Goal: Task Accomplishment & Management: Use online tool/utility

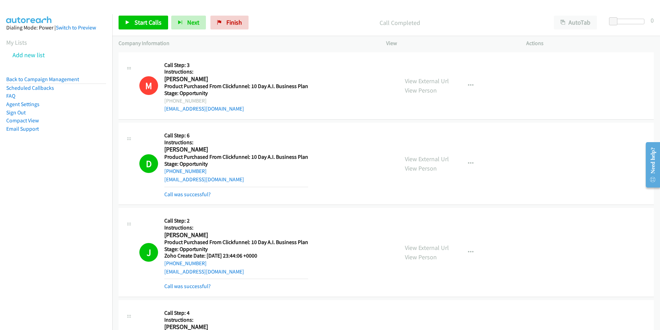
scroll to position [240, 0]
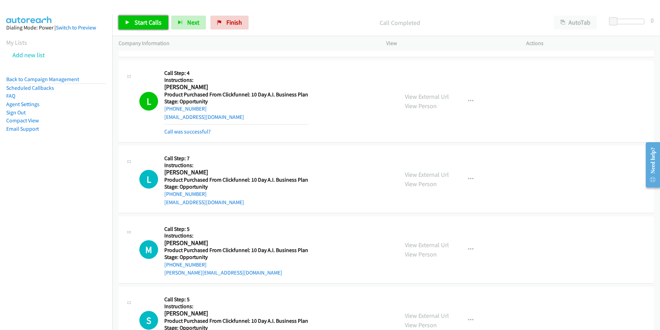
click at [144, 20] on span "Start Calls" at bounding box center [148, 22] width 27 height 8
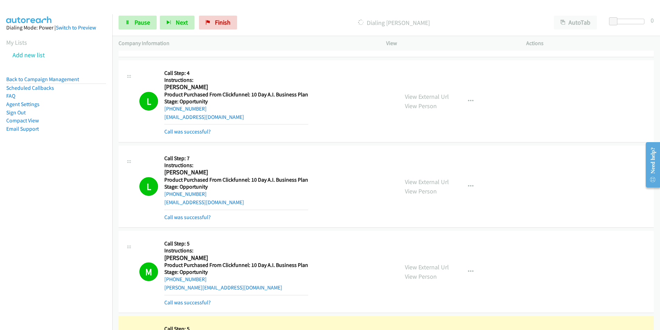
scroll to position [480, 0]
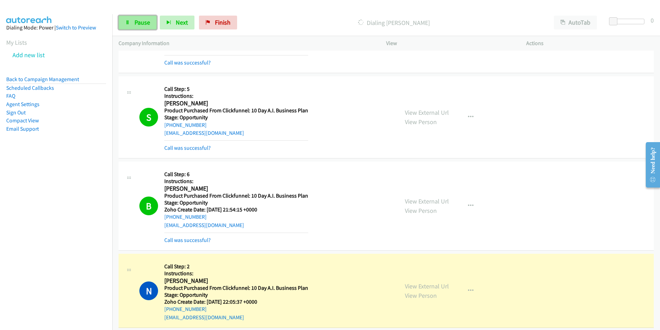
click at [141, 19] on span "Pause" at bounding box center [143, 22] width 16 height 8
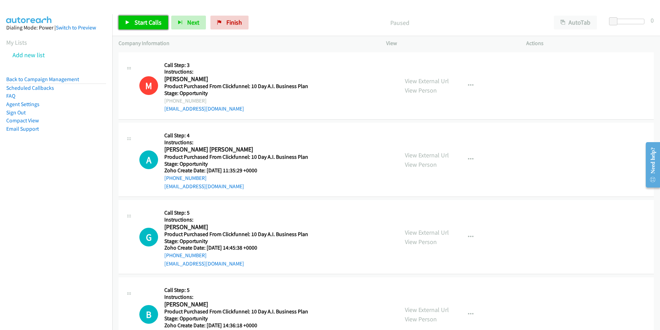
click at [157, 23] on span "Start Calls" at bounding box center [148, 22] width 27 height 8
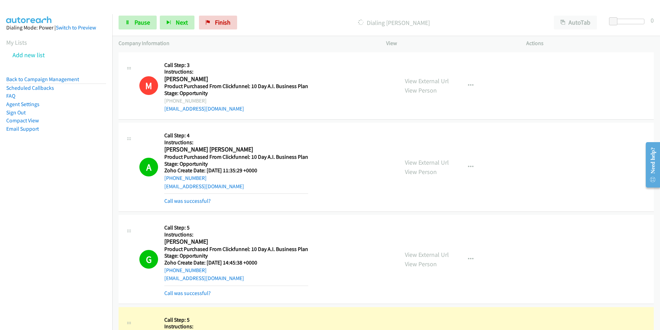
scroll to position [240, 0]
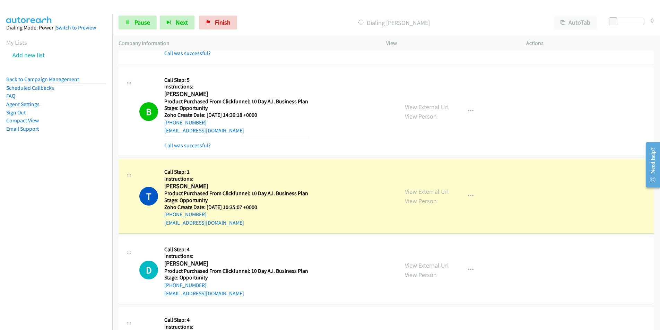
click at [220, 224] on div "[EMAIL_ADDRESS][DOMAIN_NAME]" at bounding box center [236, 223] width 144 height 8
click at [160, 224] on div "T Callback Scheduled Call Step: 1 Instructions: Theo Tilton America/New_York Pr…" at bounding box center [265, 195] width 253 height 61
copy link "[EMAIL_ADDRESS][DOMAIN_NAME]"
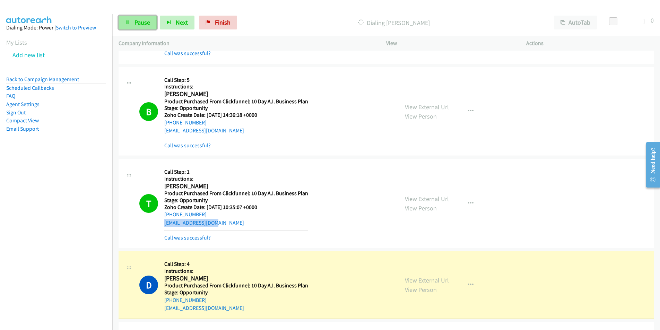
click at [138, 21] on span "Pause" at bounding box center [143, 22] width 16 height 8
click at [204, 239] on link "Call was successful?" at bounding box center [187, 237] width 46 height 7
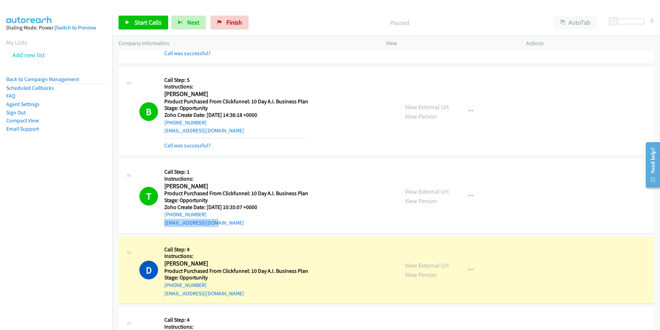
copy link "[EMAIL_ADDRESS][DOMAIN_NAME]"
